Goal: Information Seeking & Learning: Check status

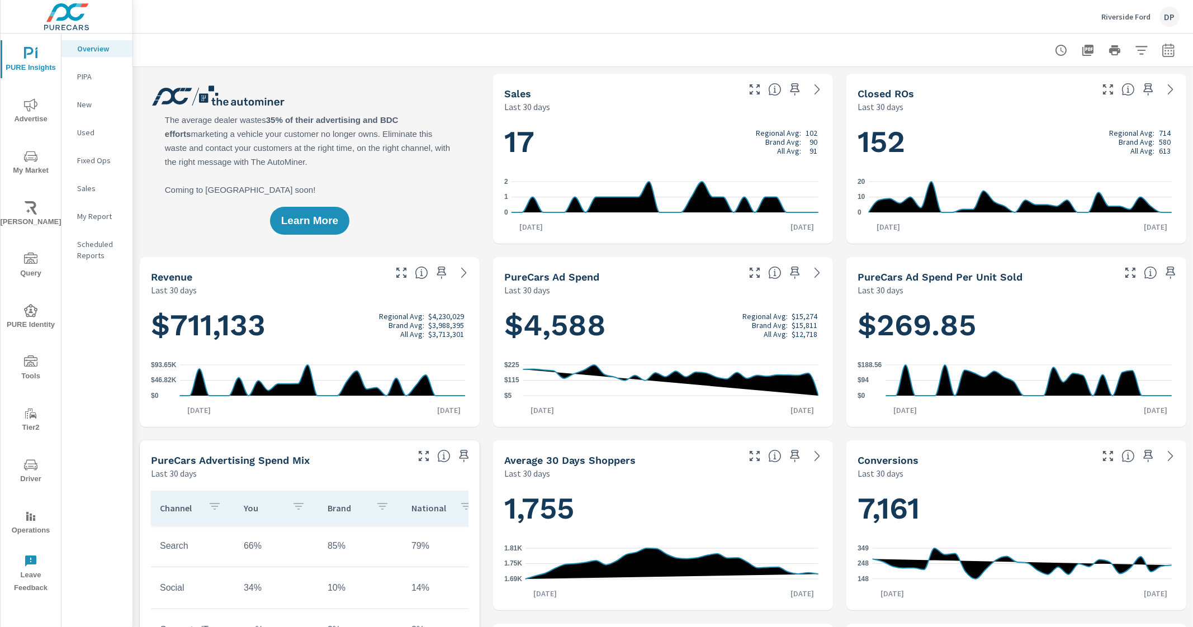
click at [507, 34] on div at bounding box center [664, 50] width 1034 height 33
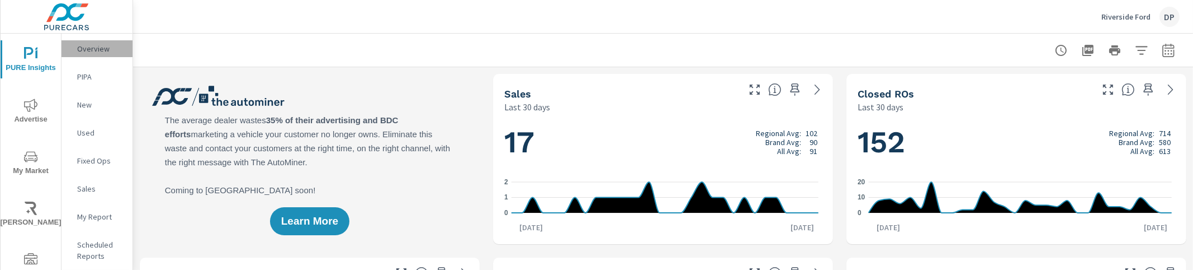
click at [82, 43] on p "Overview" at bounding box center [100, 48] width 46 height 11
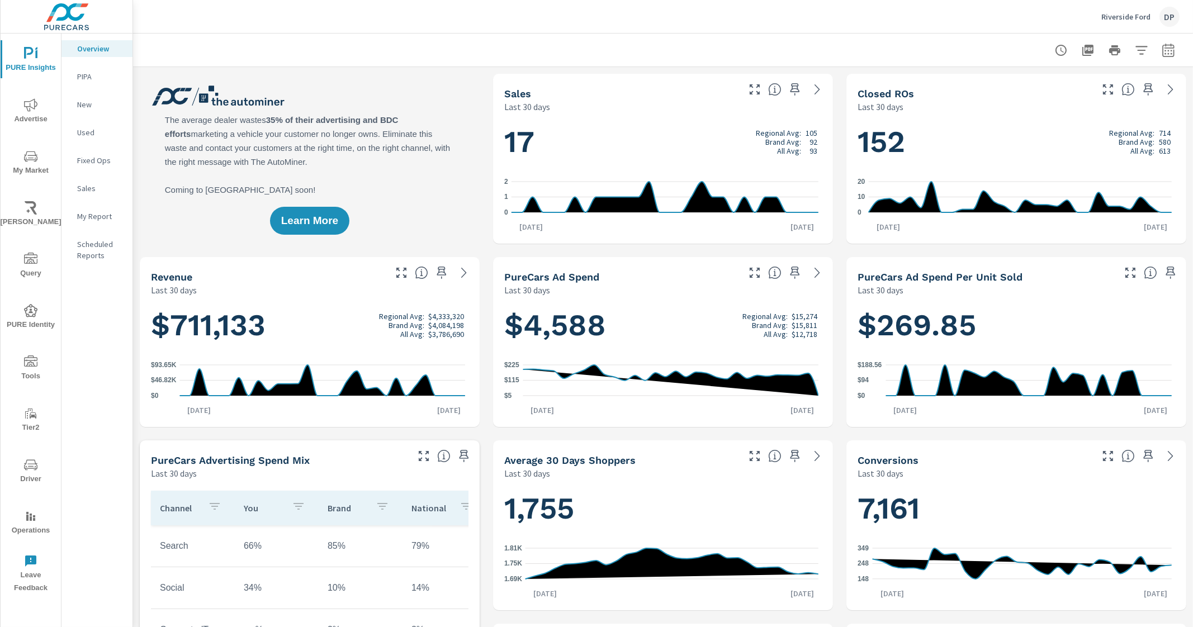
click at [604, 54] on div at bounding box center [664, 50] width 1034 height 33
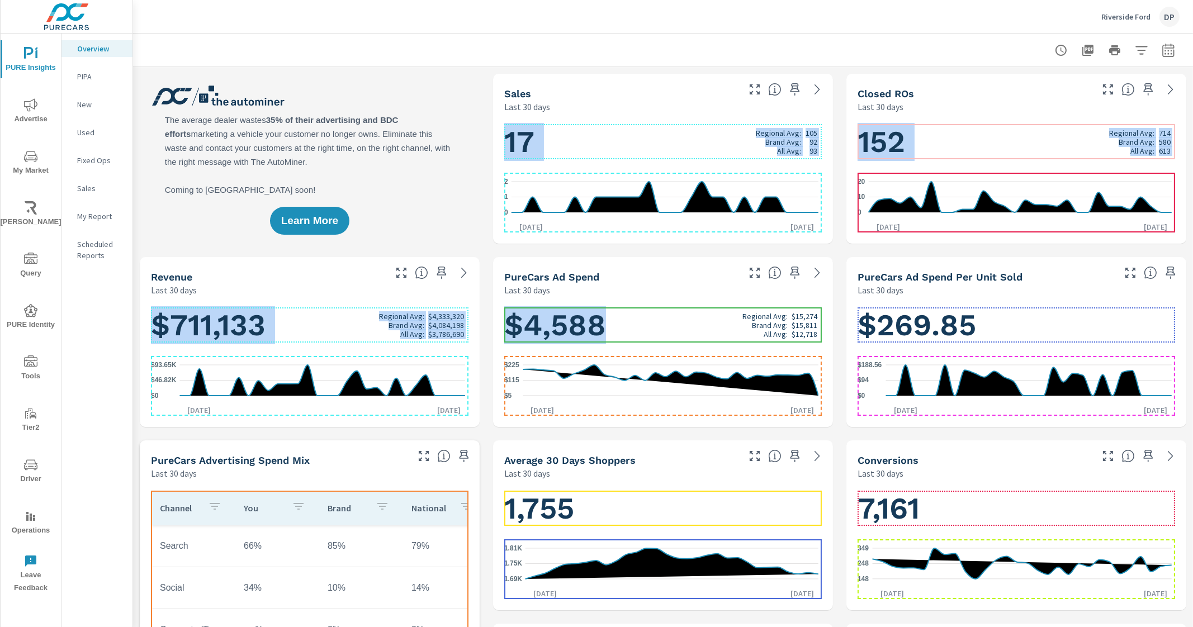
click at [665, 320] on h1 "$4,588 Regional Avg: $15,274 Brand Avg: $15,811 All Avg: $12,718" at bounding box center [663, 325] width 318 height 38
click at [691, 322] on h1 "$4,588 Regional Avg: $15,274 Brand Avg: $15,811 All Avg: $12,718" at bounding box center [663, 325] width 318 height 38
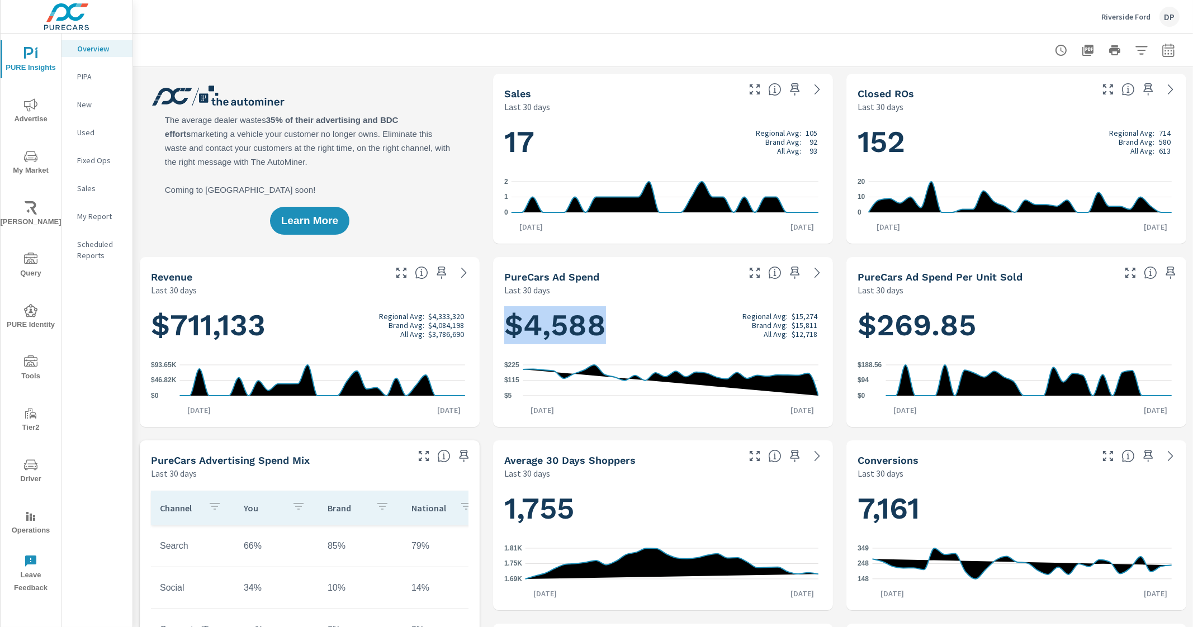
drag, startPoint x: 513, startPoint y: 318, endPoint x: 625, endPoint y: 305, distance: 112.0
click at [625, 305] on div "$4,588 Regional Avg: $15,274 Brand Avg: $15,811 All Avg: $12,718 $5 $115 $225 […" at bounding box center [663, 362] width 331 height 122
click at [103, 218] on p "My Report" at bounding box center [100, 216] width 46 height 11
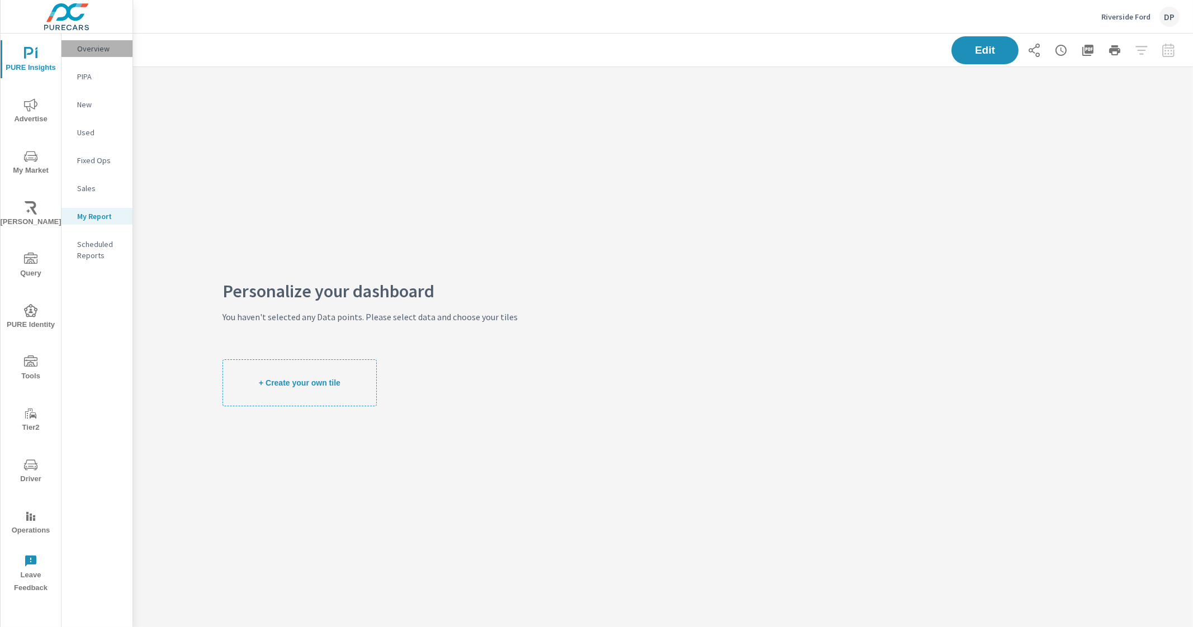
click at [103, 46] on p "Overview" at bounding box center [100, 48] width 46 height 11
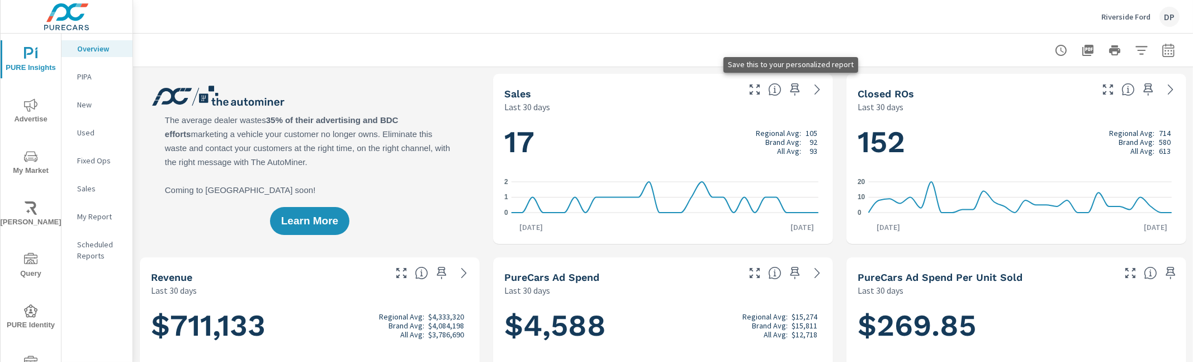
click at [789, 87] on icon "button" at bounding box center [795, 89] width 13 height 13
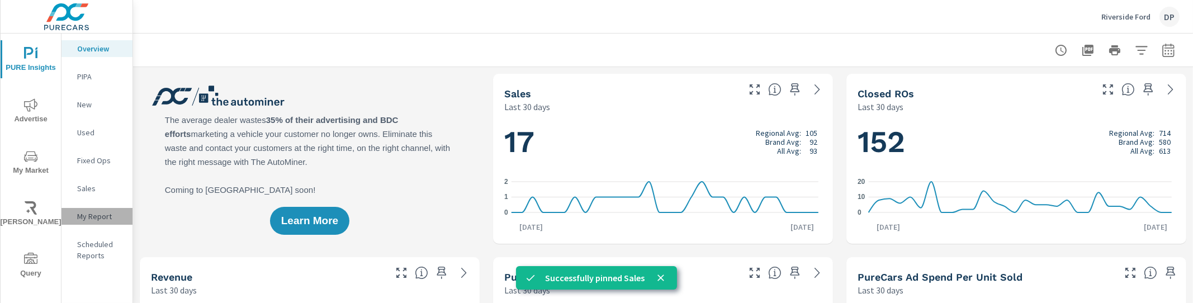
click at [101, 218] on p "My Report" at bounding box center [100, 216] width 46 height 11
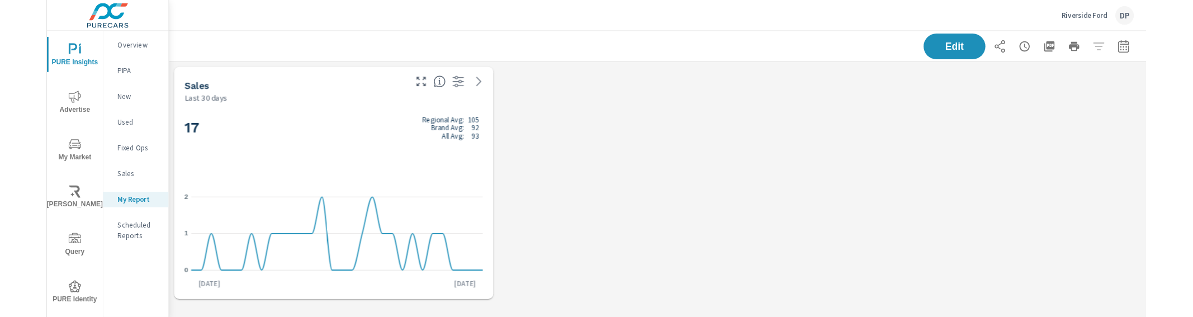
scroll to position [285, 1071]
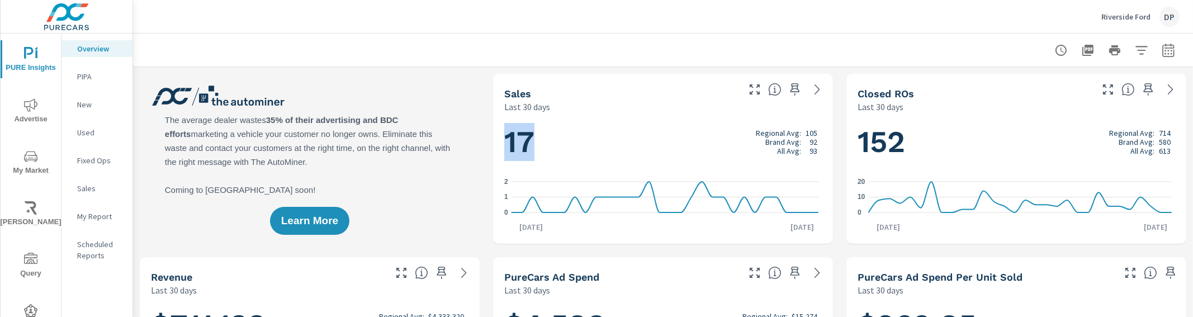
drag, startPoint x: 511, startPoint y: 135, endPoint x: 539, endPoint y: 140, distance: 29.1
click at [539, 140] on h1 "17 Regional Avg: 105 Brand Avg: 92 All Avg: 93" at bounding box center [663, 142] width 318 height 38
click at [622, 145] on h1 "17 Regional Avg: 105 Brand Avg: 92 All Avg: 93" at bounding box center [663, 142] width 318 height 38
